Goal: Transaction & Acquisition: Subscribe to service/newsletter

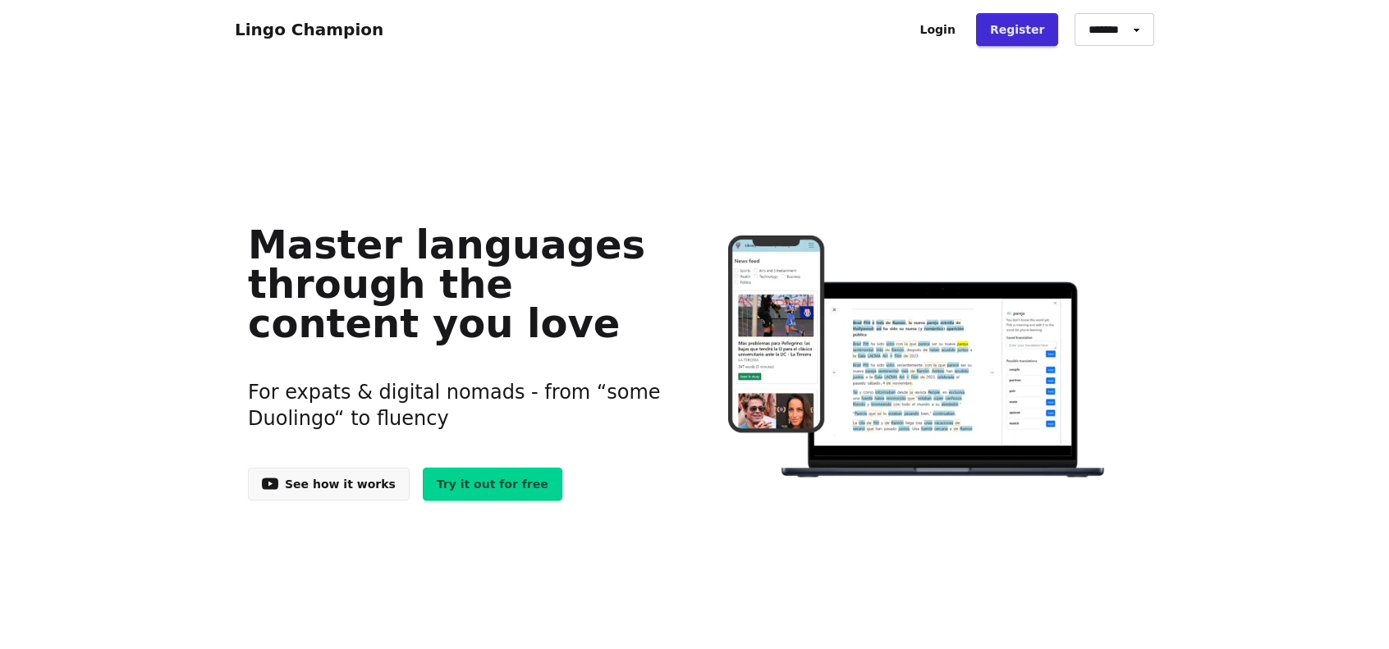
click at [963, 22] on link "Login" at bounding box center [937, 29] width 63 height 33
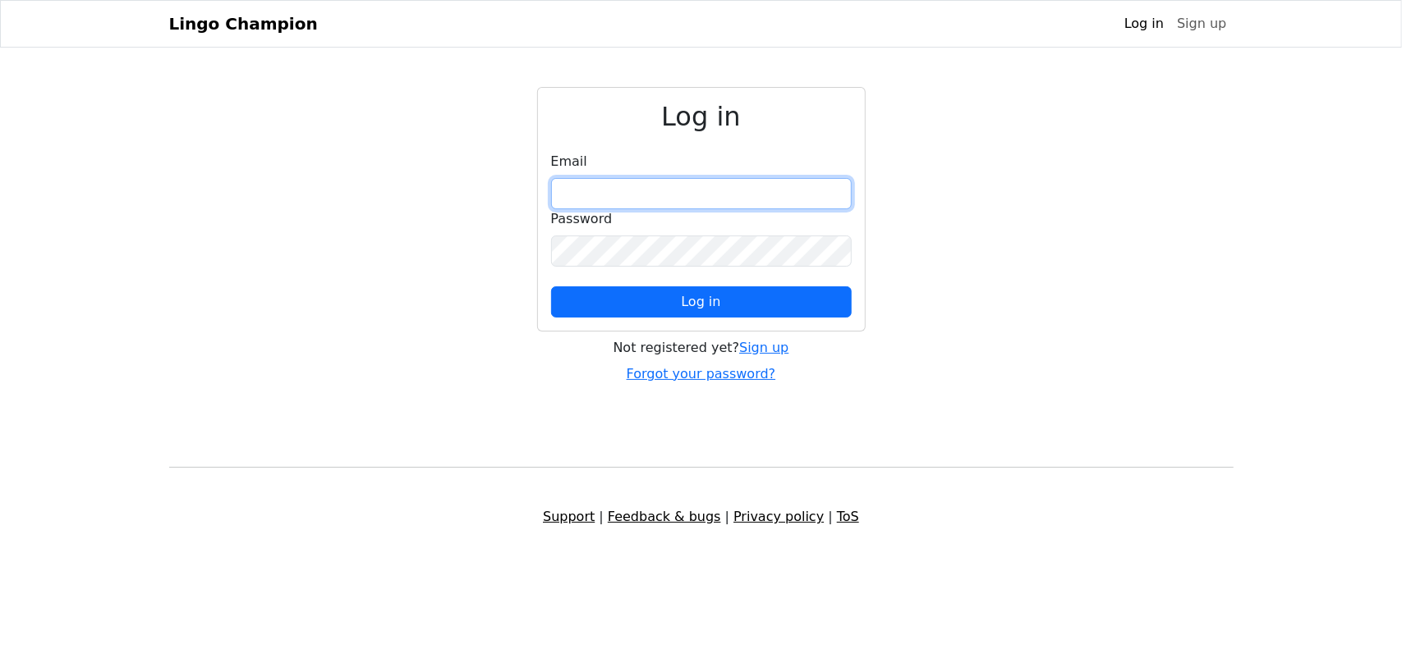
click at [727, 204] on input "email" at bounding box center [701, 193] width 300 height 31
type input "**********"
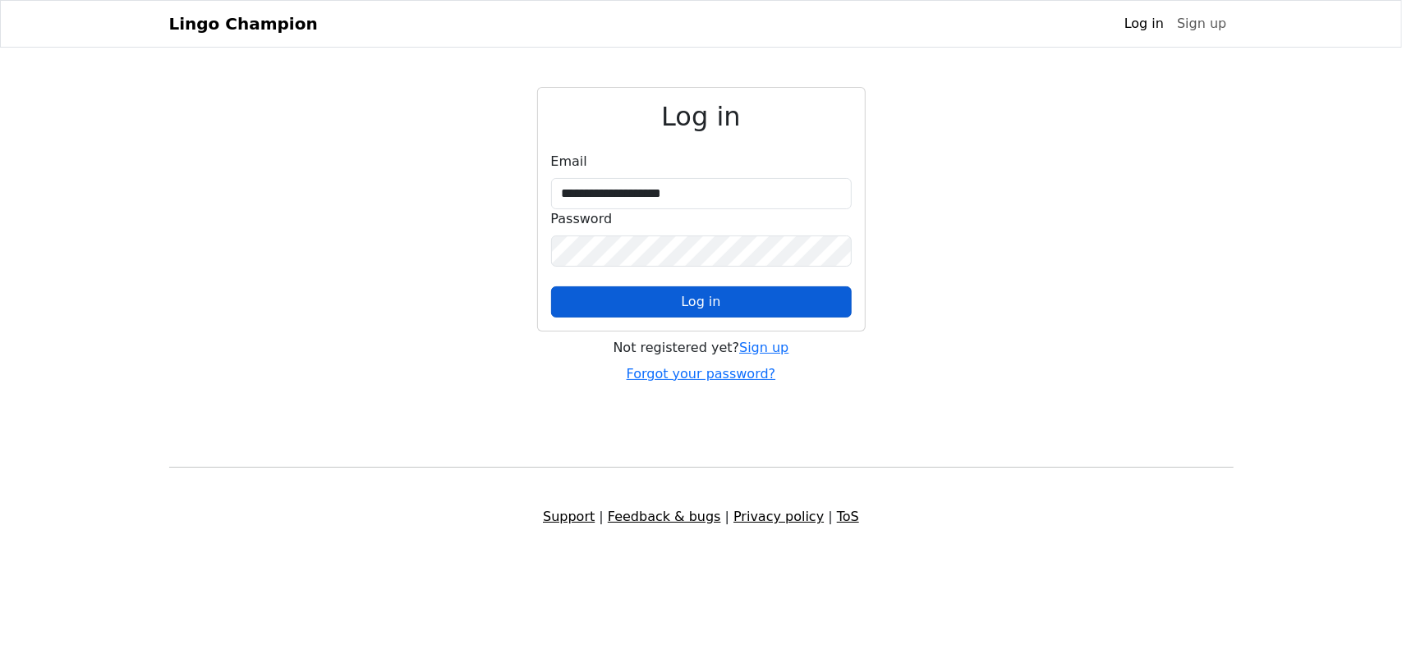
click at [712, 302] on span "Log in" at bounding box center [700, 302] width 39 height 16
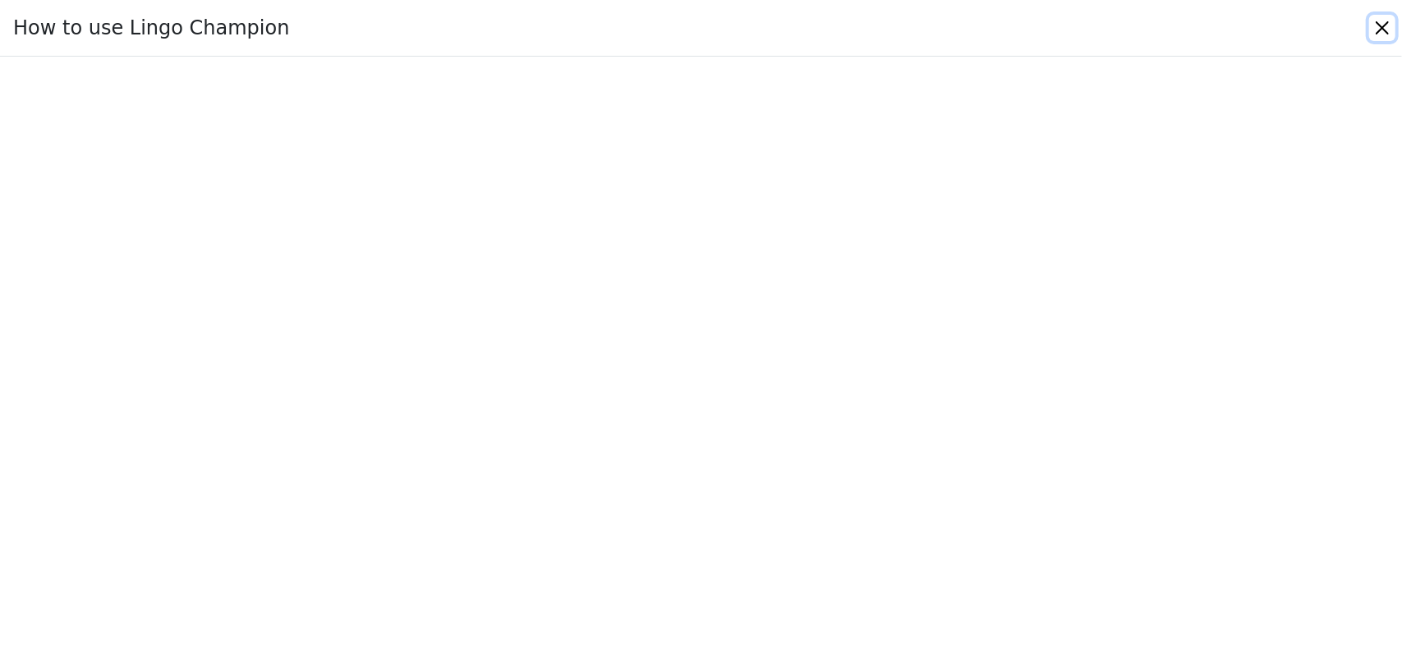
click at [1379, 30] on button "Close" at bounding box center [1382, 28] width 26 height 26
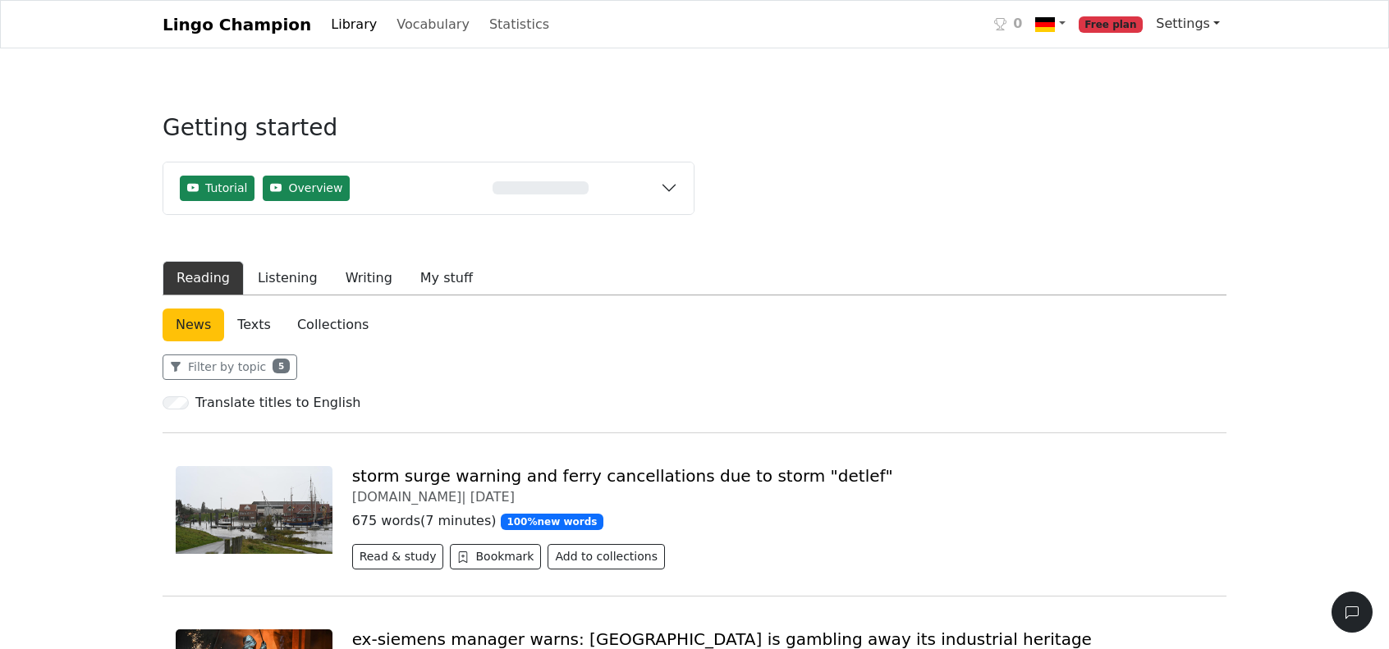
click at [1187, 29] on link "Settings" at bounding box center [1187, 23] width 77 height 33
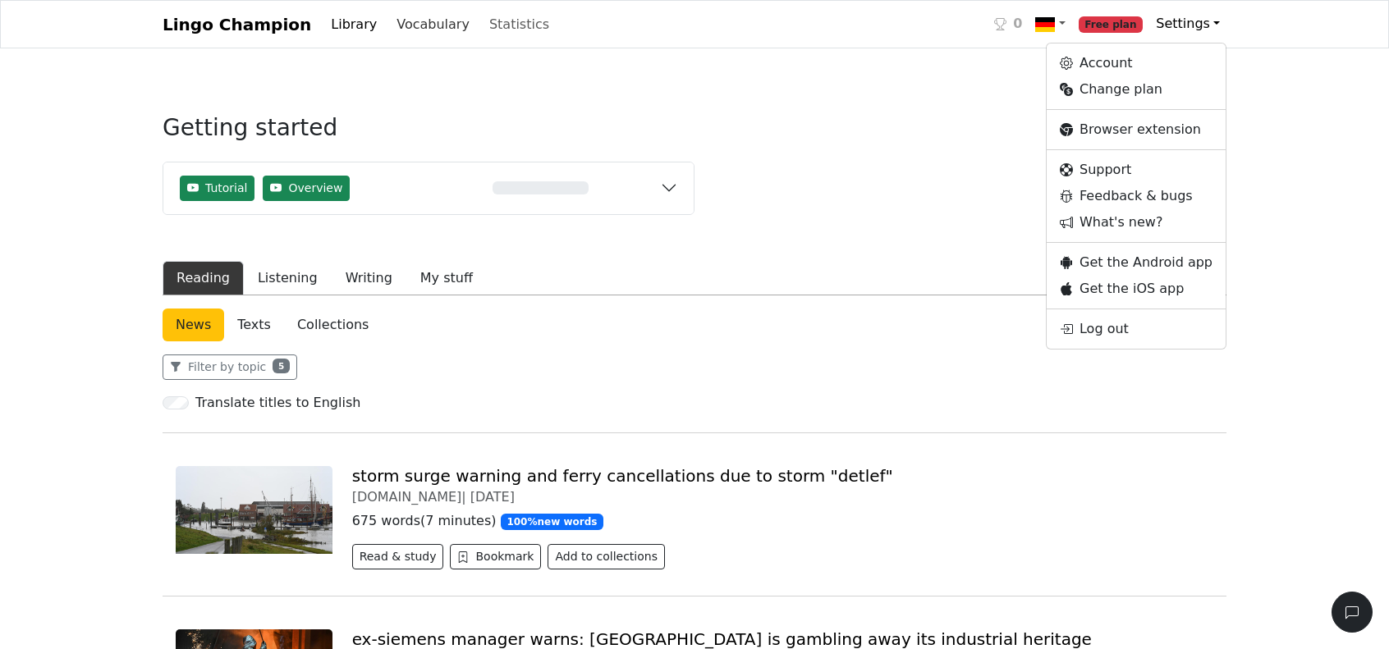
click at [397, 32] on link "Vocabulary" at bounding box center [433, 24] width 86 height 33
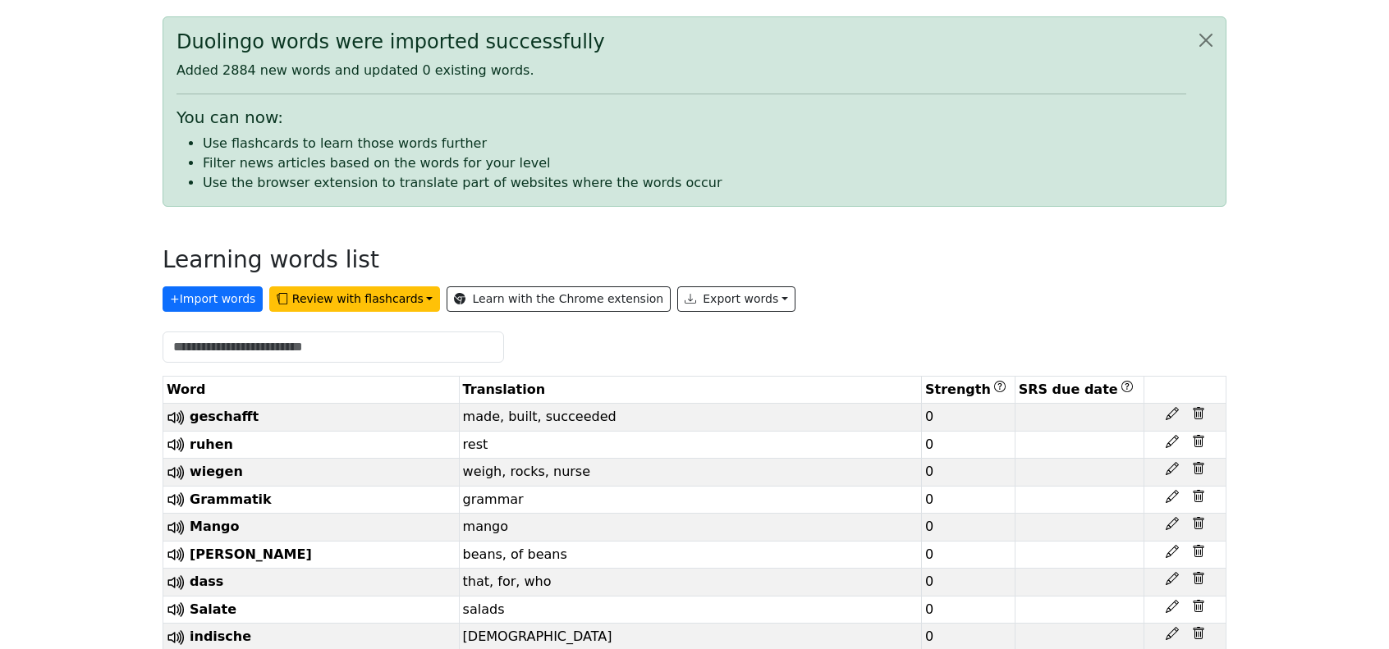
scroll to position [113, 0]
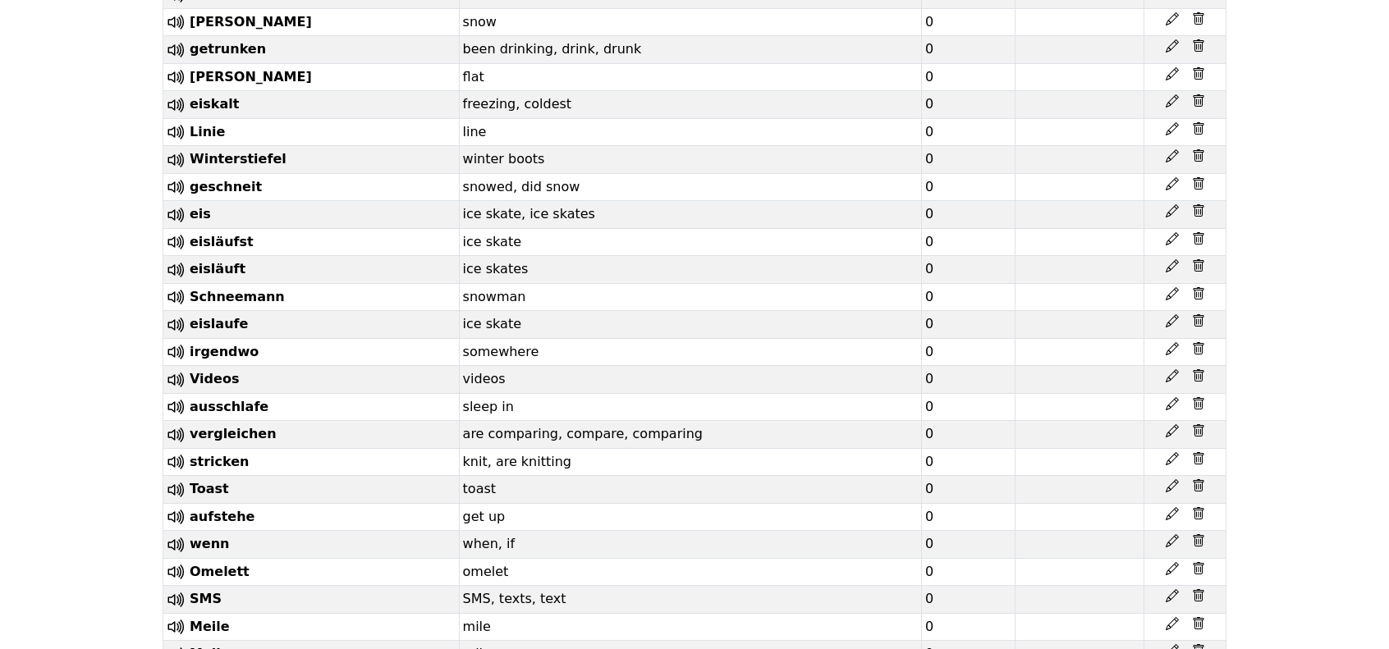
scroll to position [75422, 0]
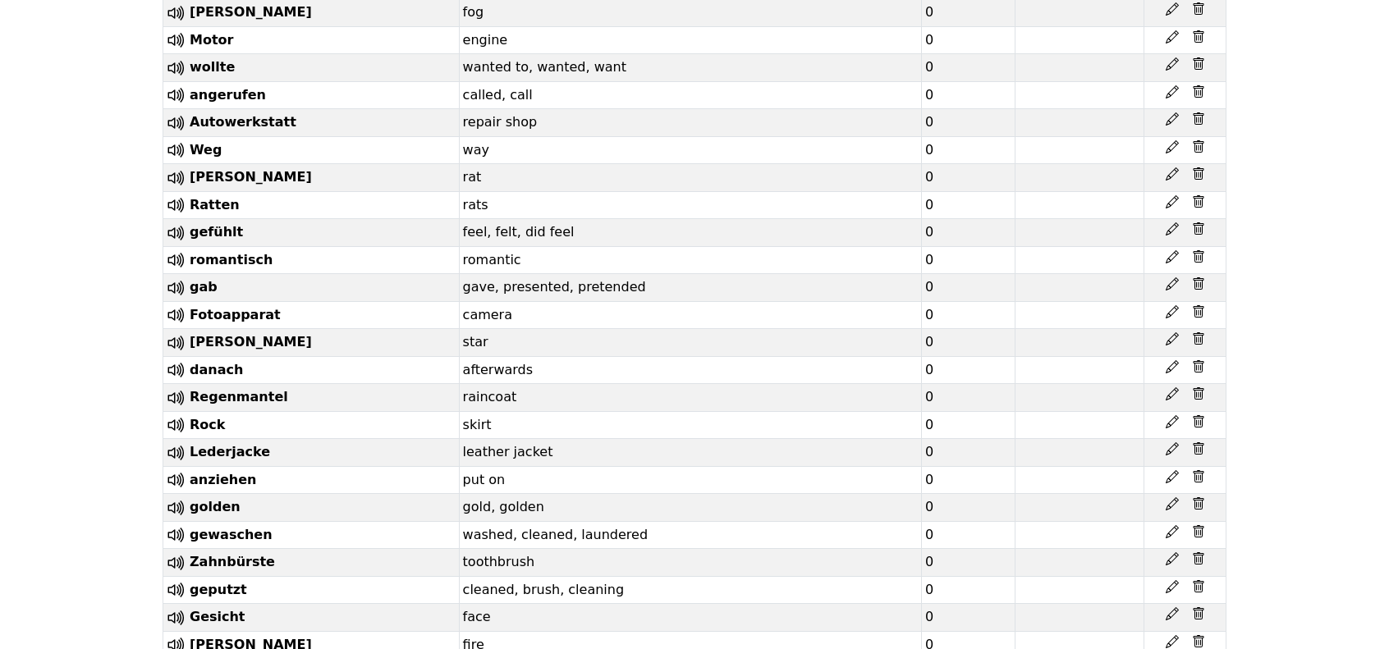
scroll to position [70343, 0]
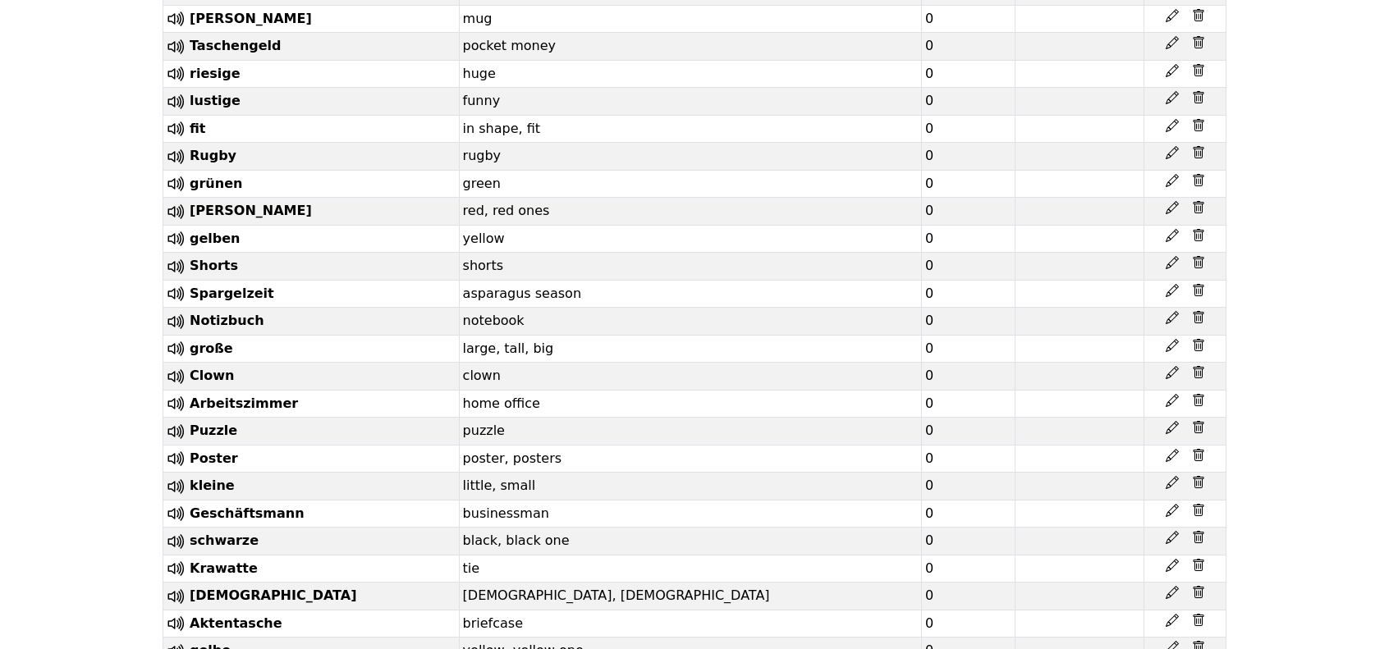
scroll to position [0, 0]
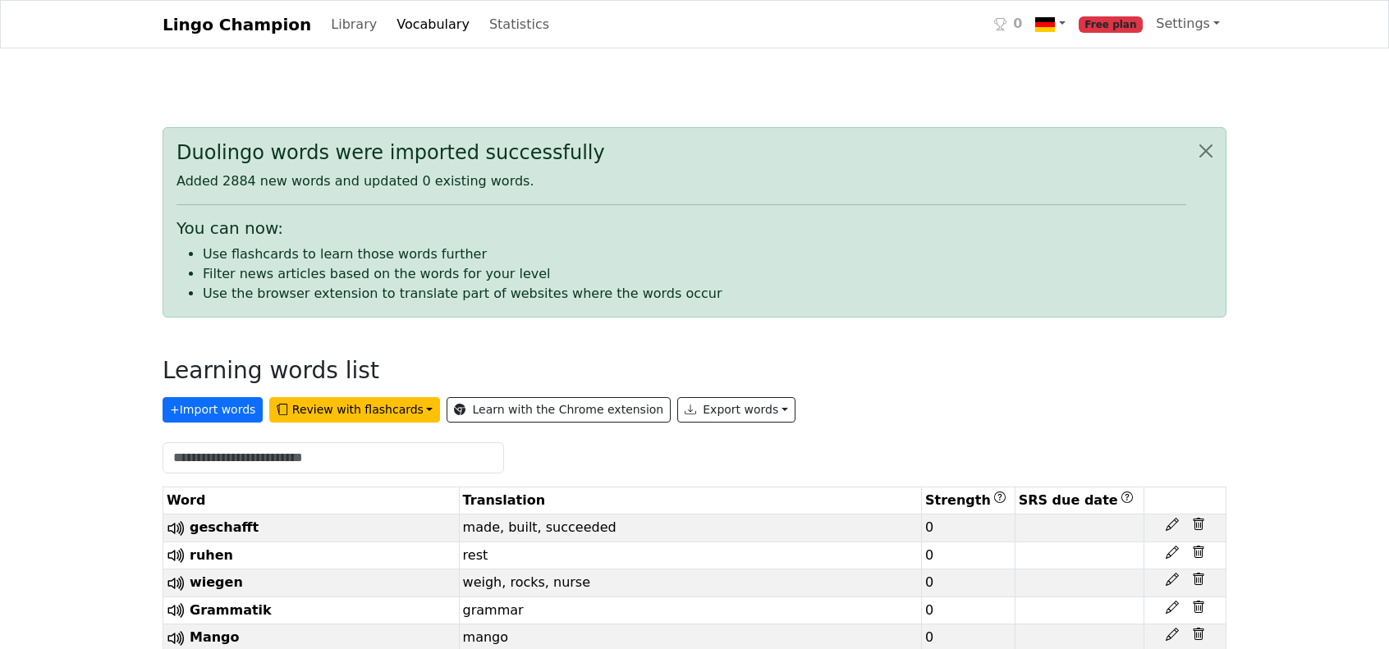
click at [1122, 26] on span "Free plan" at bounding box center [1111, 24] width 65 height 16
